Goal: Transaction & Acquisition: Obtain resource

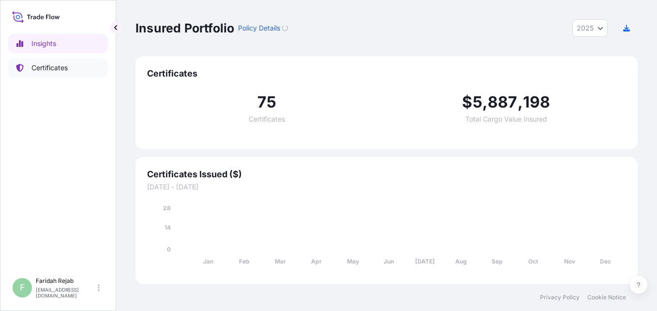
click at [49, 70] on p "Certificates" at bounding box center [49, 68] width 36 height 10
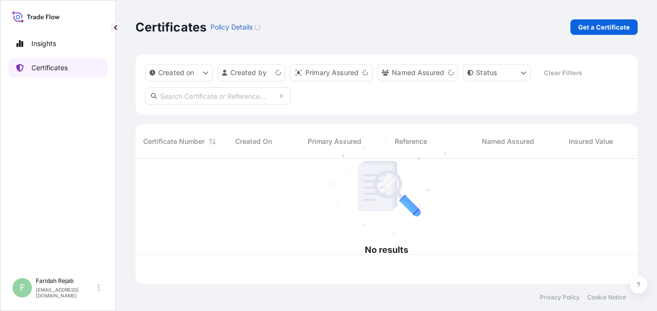
scroll to position [123, 495]
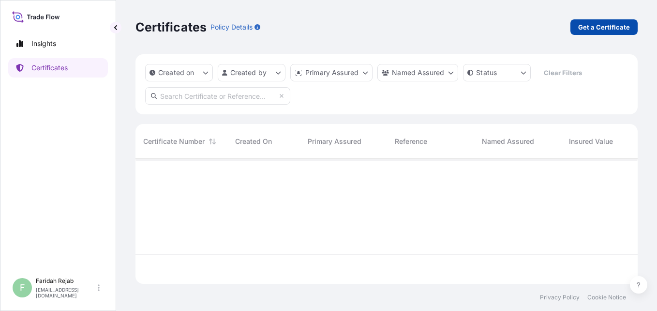
click at [607, 31] on p "Get a Certificate" at bounding box center [605, 27] width 52 height 10
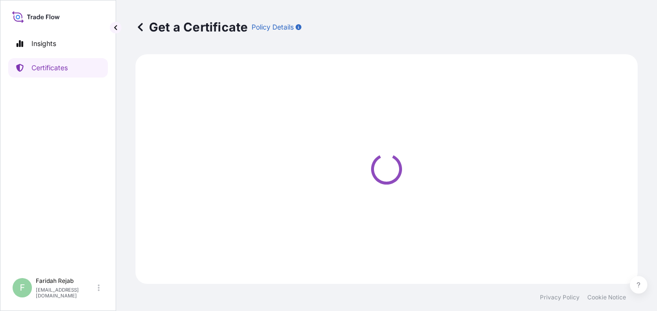
select select "Barge"
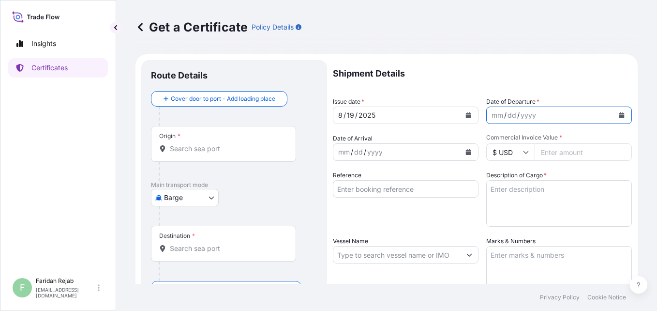
click at [620, 115] on icon "Calendar" at bounding box center [622, 115] width 5 height 6
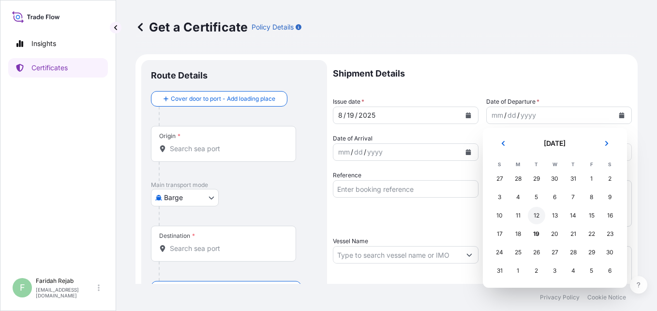
click at [536, 218] on div "12" at bounding box center [536, 215] width 17 height 17
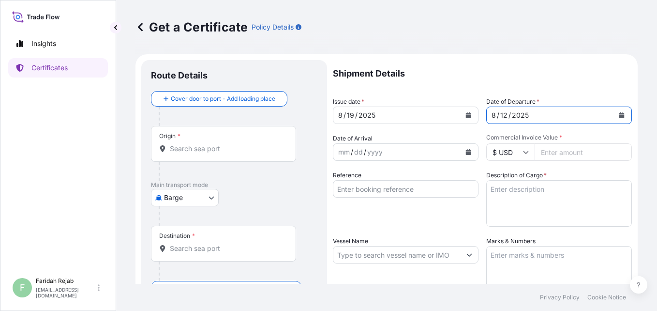
click at [463, 149] on button "Calendar" at bounding box center [468, 151] width 15 height 15
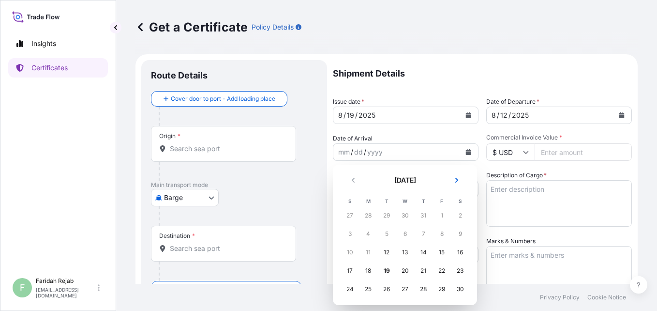
scroll to position [19, 0]
click at [354, 289] on div "31" at bounding box center [349, 287] width 17 height 17
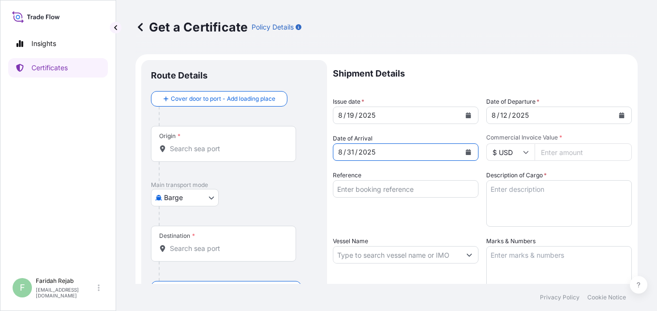
click at [577, 154] on input "Commercial Invoice Value *" at bounding box center [583, 151] width 97 height 17
type input "80567.51"
click at [419, 228] on div "Shipment Details Issue date * [DATE] Date of Departure * [DATE] Date of Arrival…" at bounding box center [482, 254] width 299 height 388
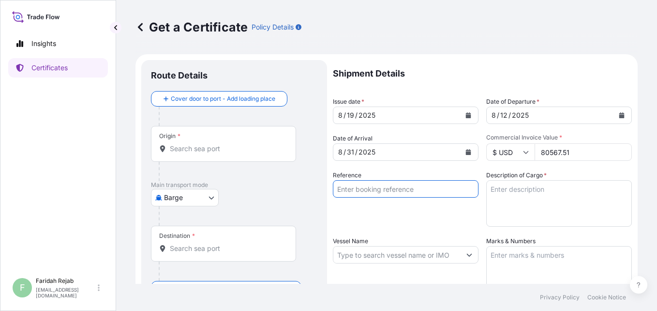
click at [452, 196] on input "Reference" at bounding box center [406, 188] width 146 height 17
type input "INV NO. 90431960"
click at [533, 200] on textarea "Description of Cargo *" at bounding box center [560, 203] width 146 height 46
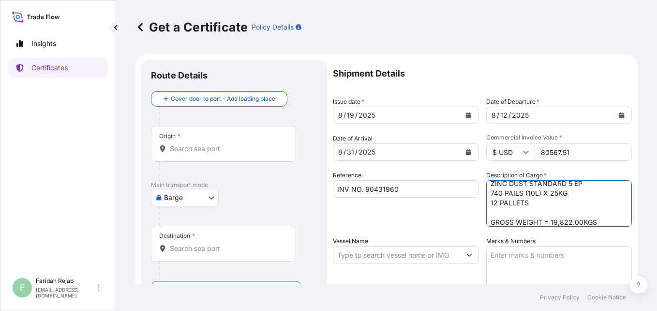
scroll to position [15, 0]
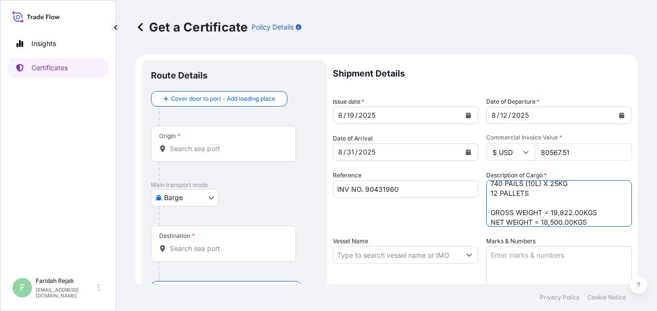
type textarea "ZINC DUST STANDARD 5 EP 740 PAILS (10L) X 25KG 12 PALLETS GROSS WEIGHT = 19,822…"
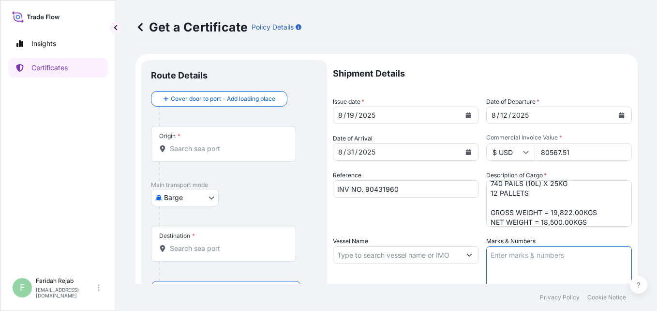
click at [504, 262] on textarea "Marks & Numbers" at bounding box center [560, 270] width 146 height 48
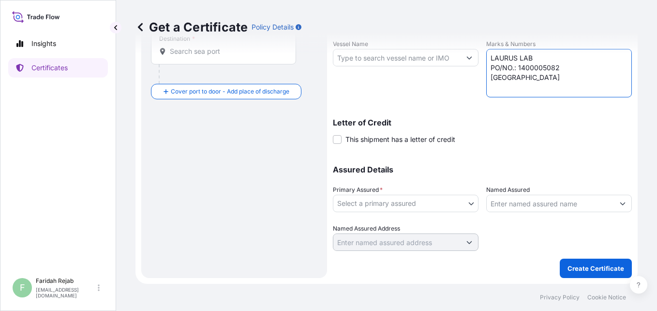
type textarea "LAURUS LAB PO/NO.: 1400005082 [GEOGRAPHIC_DATA]"
click at [461, 204] on body "Insights Certificates F [PERSON_NAME] [EMAIL_ADDRESS][DOMAIN_NAME] Get a Certif…" at bounding box center [328, 155] width 657 height 311
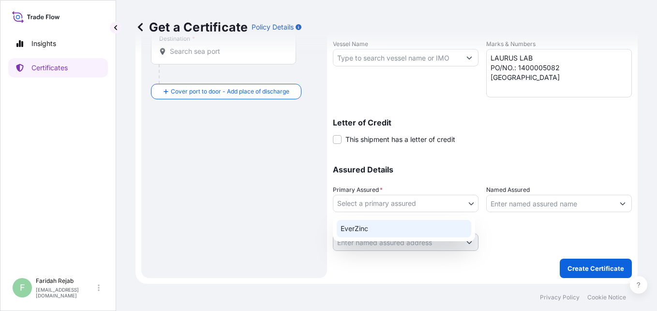
click at [356, 227] on div "EverZinc" at bounding box center [404, 228] width 135 height 17
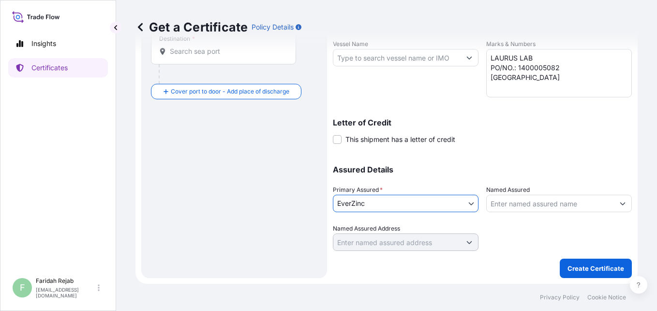
scroll to position [0, 0]
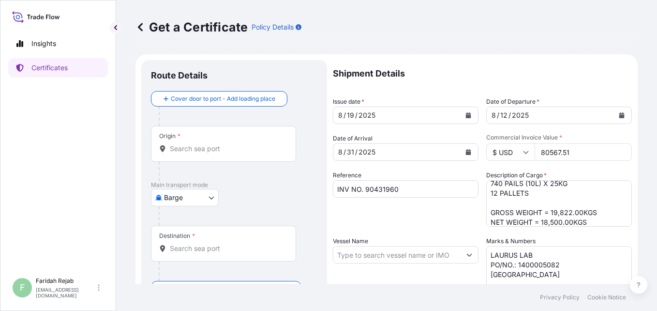
click at [375, 256] on input "Vessel Name" at bounding box center [397, 254] width 127 height 17
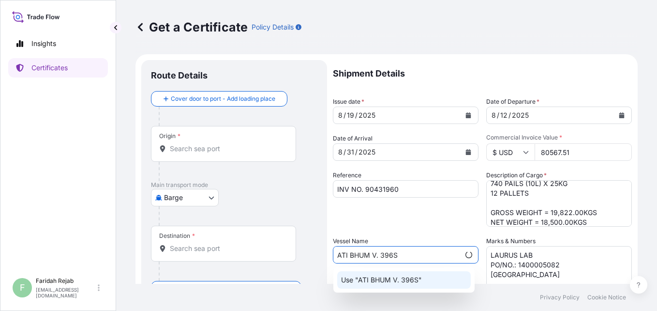
click at [416, 279] on p "Use "ATI BHUM V. 396S"" at bounding box center [381, 280] width 81 height 10
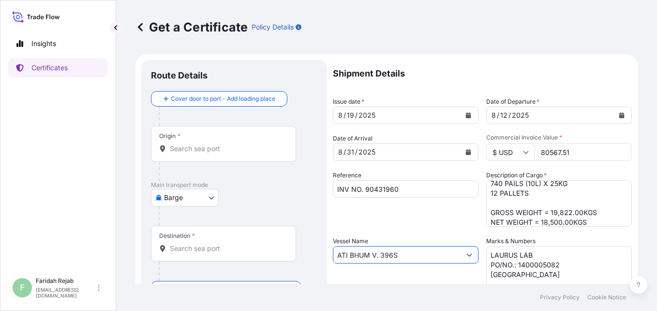
type input "ATI BHUM V. 396S"
click at [212, 151] on input "Origin *" at bounding box center [227, 149] width 114 height 10
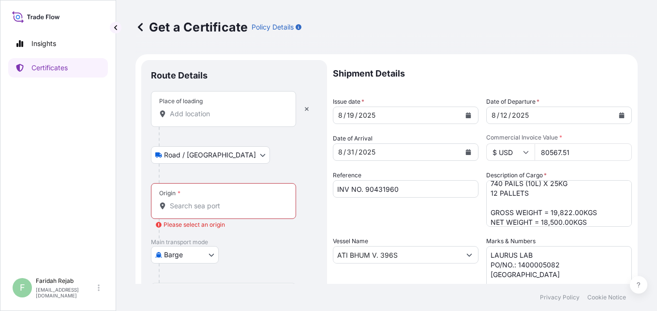
click at [194, 108] on div "Place of loading" at bounding box center [223, 109] width 145 height 36
click at [194, 109] on input "Place of loading" at bounding box center [227, 114] width 114 height 10
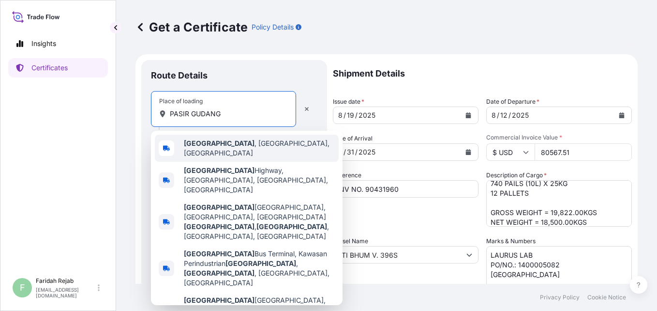
click at [220, 151] on div "[GEOGRAPHIC_DATA] , [GEOGRAPHIC_DATA], [GEOGRAPHIC_DATA]" at bounding box center [247, 148] width 184 height 27
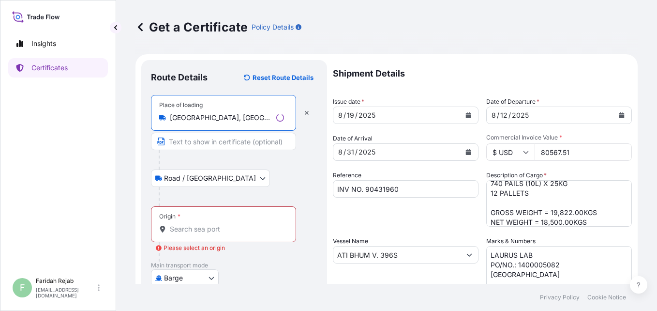
type input "[GEOGRAPHIC_DATA], [GEOGRAPHIC_DATA], [GEOGRAPHIC_DATA]"
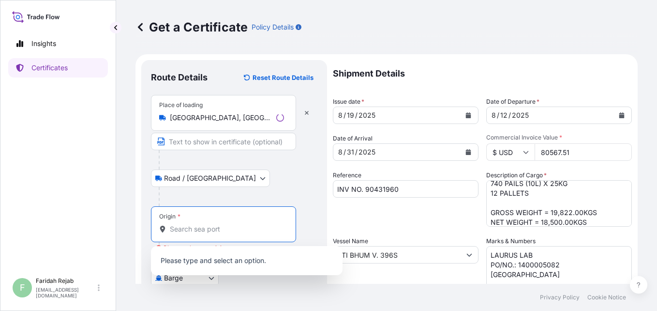
click at [188, 224] on input "Origin * Please select an origin" at bounding box center [227, 229] width 114 height 10
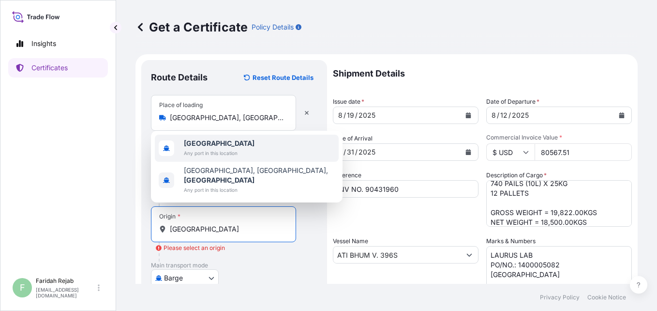
click at [216, 148] on span "[GEOGRAPHIC_DATA]" at bounding box center [219, 143] width 71 height 10
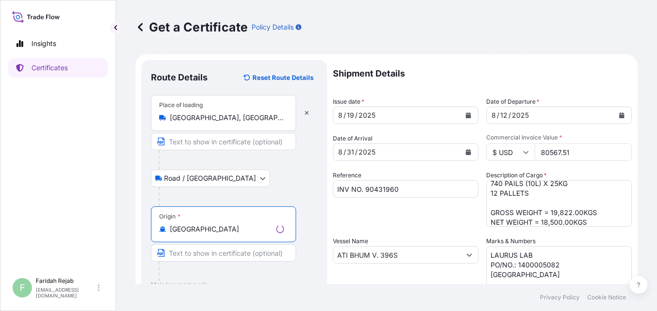
scroll to position [197, 0]
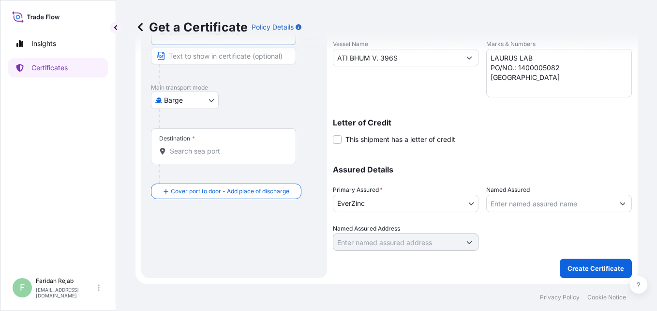
type input "[GEOGRAPHIC_DATA]"
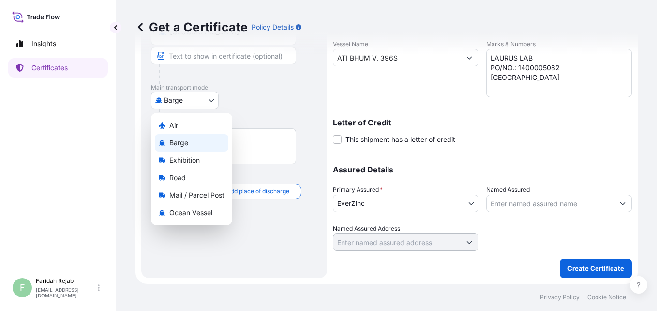
click at [208, 100] on body "2 options available. Insights Certificates F [PERSON_NAME] [EMAIL_ADDRESS][DOMA…" at bounding box center [328, 155] width 657 height 311
click at [177, 214] on span "Ocean Vessel" at bounding box center [190, 213] width 43 height 10
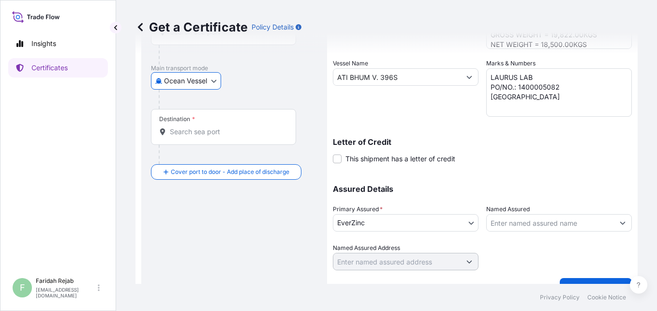
click at [209, 131] on input "Destination *" at bounding box center [227, 132] width 114 height 10
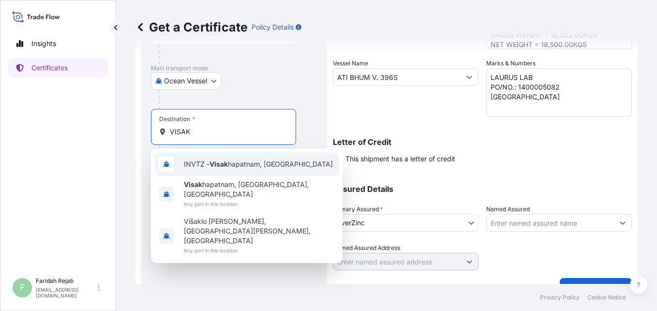
click at [232, 164] on span "INVTZ - Visak hapatnam, [GEOGRAPHIC_DATA]" at bounding box center [258, 164] width 149 height 10
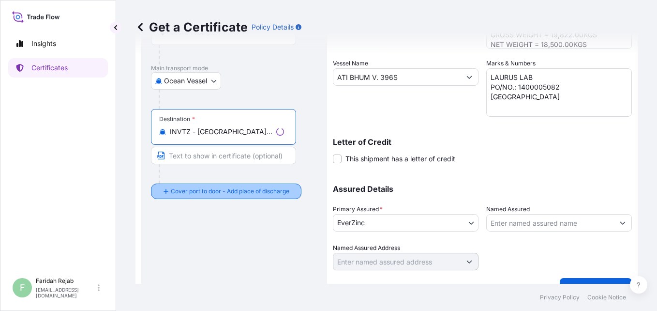
type input "INVTZ - [GEOGRAPHIC_DATA], [GEOGRAPHIC_DATA]"
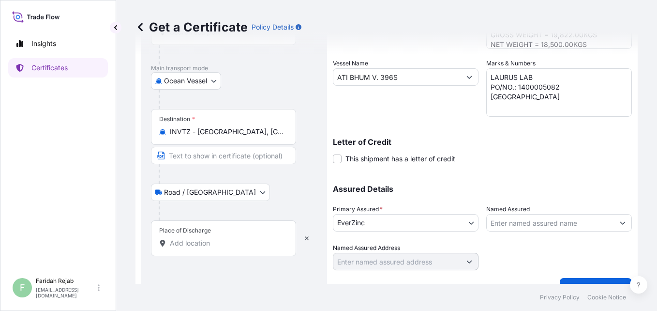
click at [193, 235] on div "Place of Discharge" at bounding box center [223, 238] width 145 height 36
click at [193, 238] on input "Place of Discharge" at bounding box center [227, 243] width 114 height 10
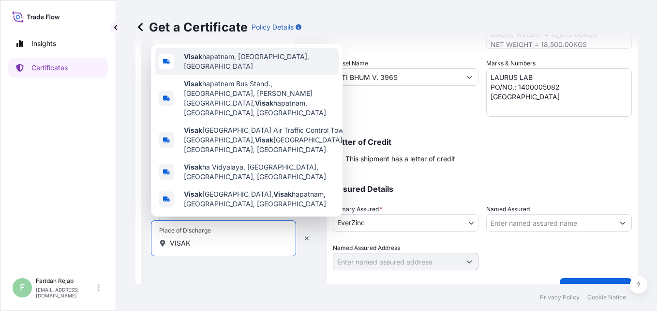
click at [214, 71] on span "Visak hapatnam, [GEOGRAPHIC_DATA], [GEOGRAPHIC_DATA]" at bounding box center [259, 61] width 151 height 19
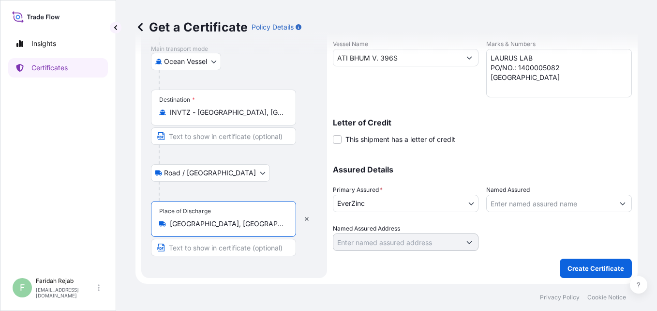
scroll to position [0, 0]
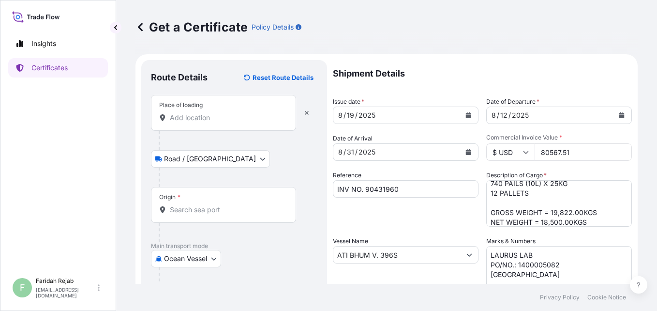
type input "[GEOGRAPHIC_DATA], [GEOGRAPHIC_DATA], [GEOGRAPHIC_DATA]"
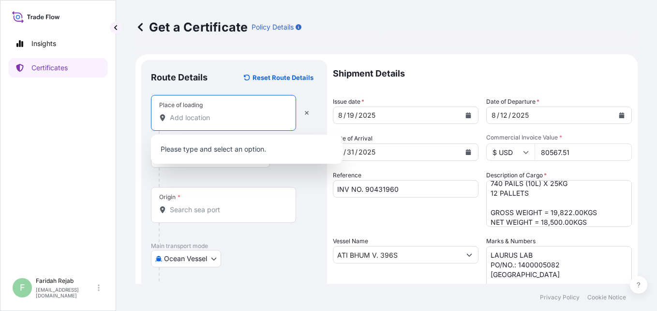
click at [215, 116] on input "Place of loading" at bounding box center [227, 118] width 114 height 10
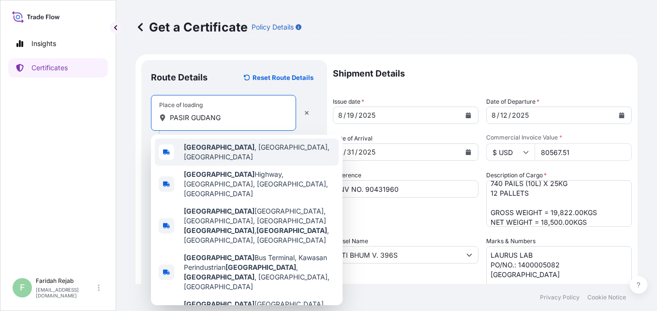
click at [207, 149] on b "[GEOGRAPHIC_DATA]" at bounding box center [219, 147] width 71 height 8
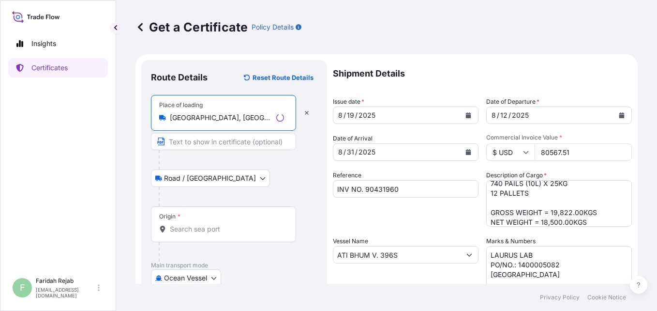
type input "[GEOGRAPHIC_DATA], [GEOGRAPHIC_DATA], [GEOGRAPHIC_DATA]"
click at [194, 224] on input "Origin *" at bounding box center [227, 229] width 114 height 10
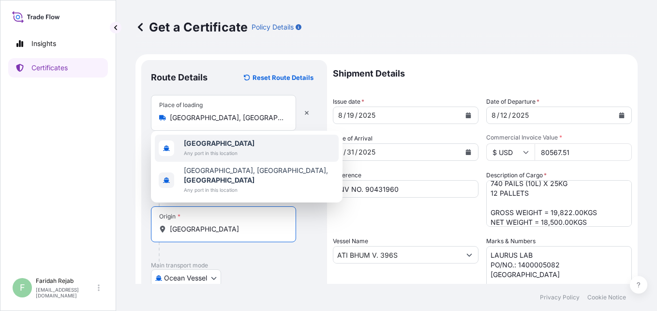
click at [210, 147] on b "[GEOGRAPHIC_DATA]" at bounding box center [219, 143] width 71 height 8
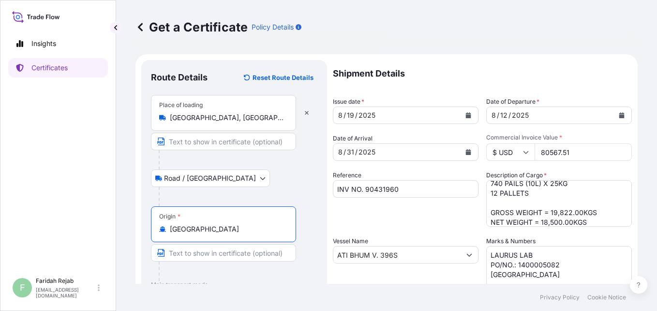
scroll to position [224, 0]
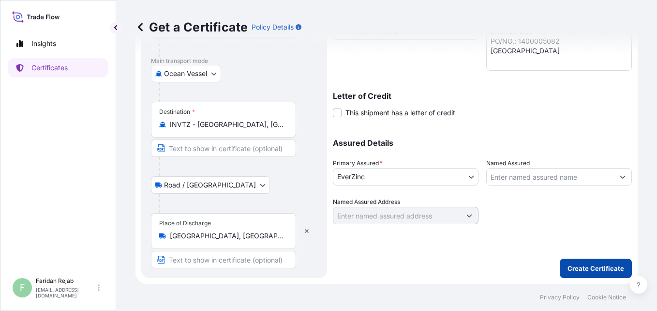
type input "[GEOGRAPHIC_DATA]"
click at [571, 273] on button "Create Certificate" at bounding box center [596, 268] width 72 height 19
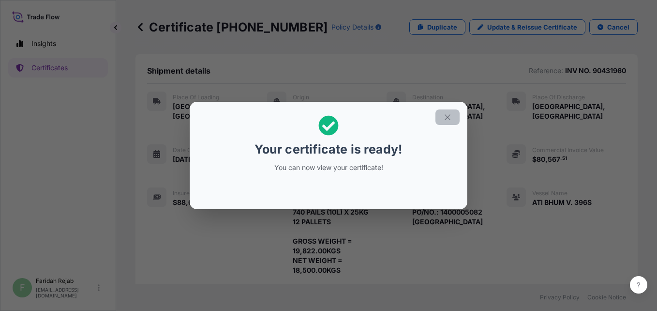
click at [453, 117] on button "button" at bounding box center [448, 116] width 24 height 15
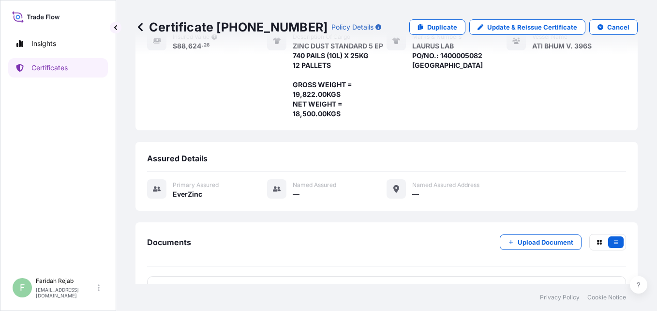
scroll to position [176, 0]
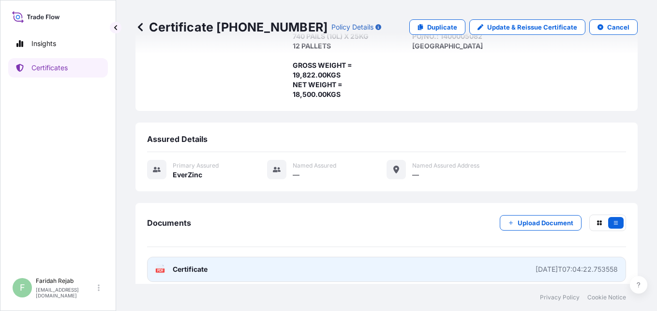
click at [165, 264] on div "PDF Certificate" at bounding box center [181, 269] width 52 height 10
